Goal: Task Accomplishment & Management: Manage account settings

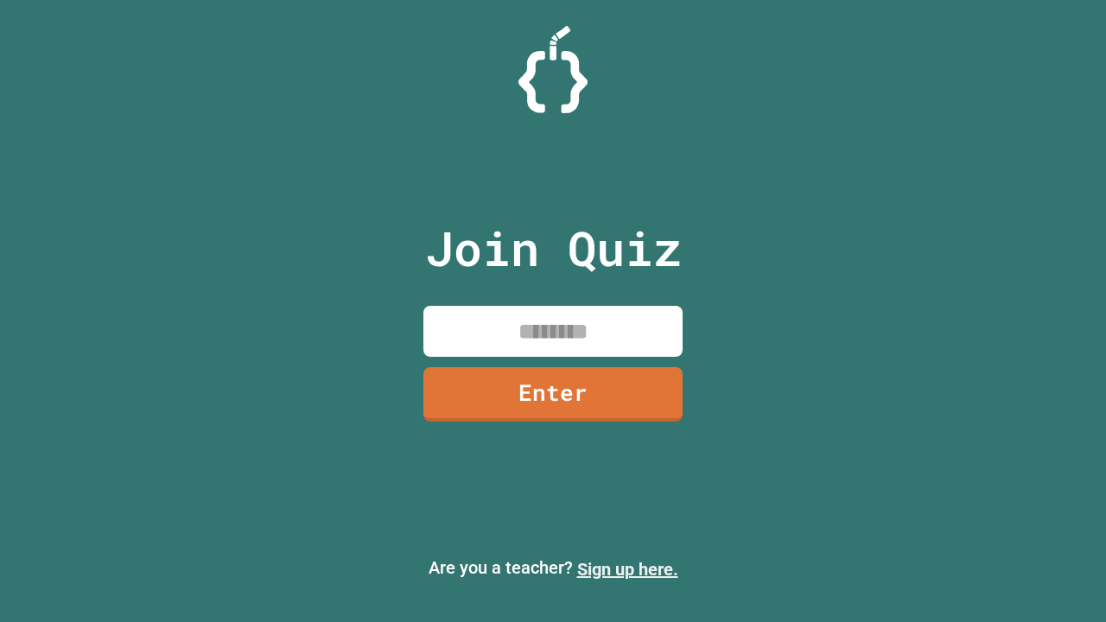
click at [627, 569] on link "Sign up here." at bounding box center [627, 569] width 101 height 21
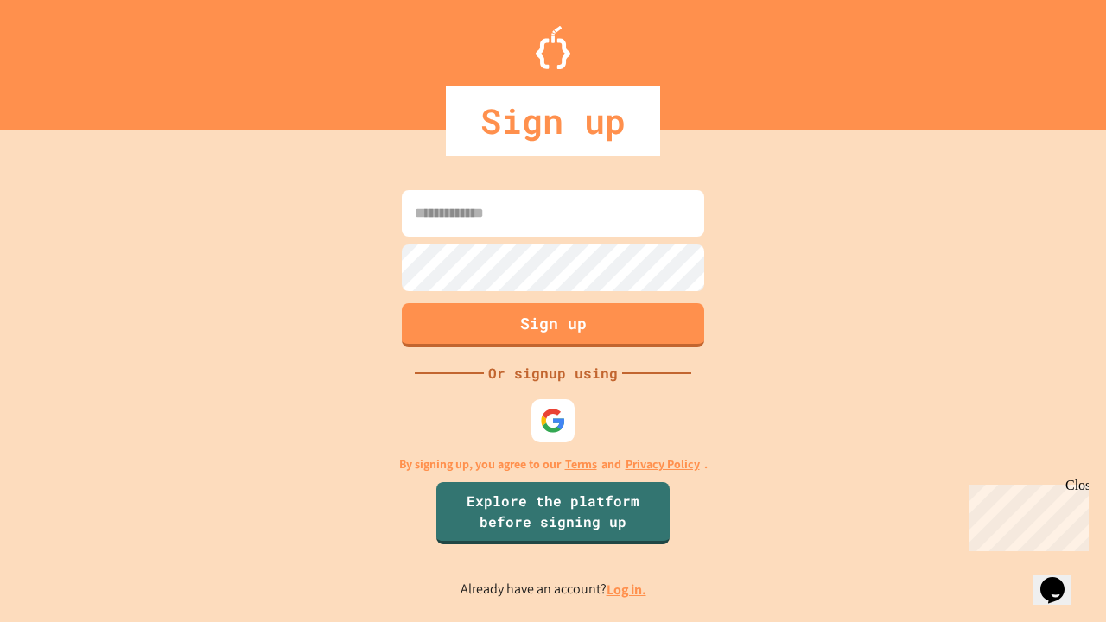
click at [627, 589] on link "Log in." at bounding box center [626, 590] width 40 height 18
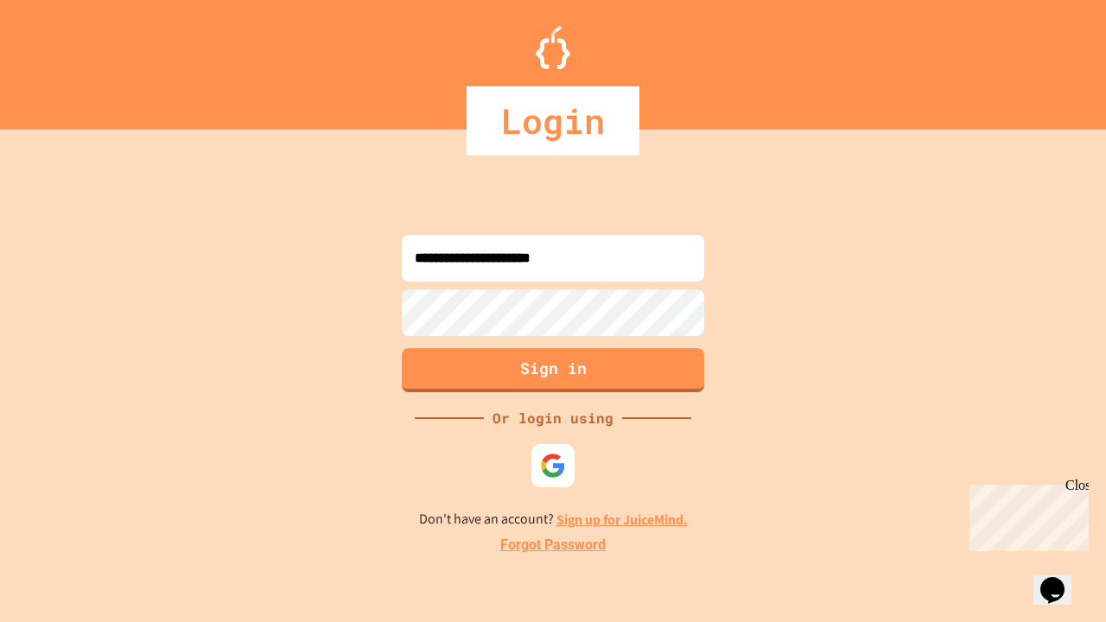
type input "**********"
